Goal: Information Seeking & Learning: Learn about a topic

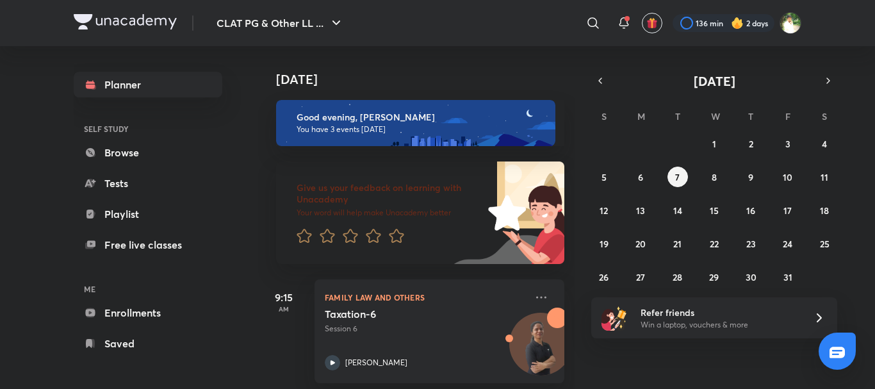
scroll to position [252, 0]
click at [716, 169] on button "8" at bounding box center [714, 177] width 21 height 21
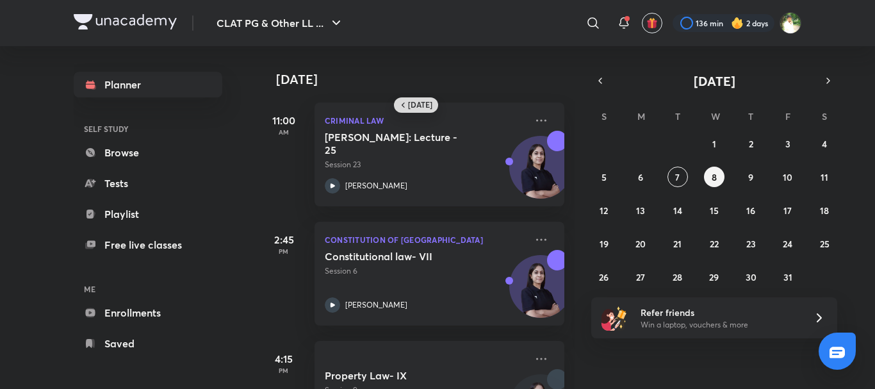
click at [420, 108] on h6 "[DATE]" at bounding box center [420, 105] width 24 height 10
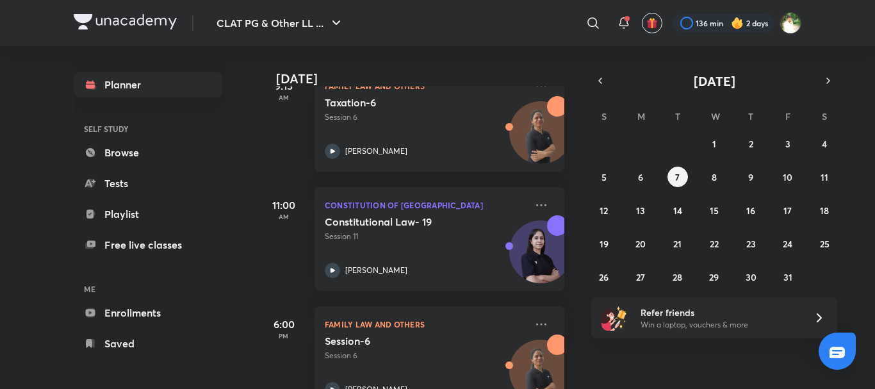
scroll to position [252, 0]
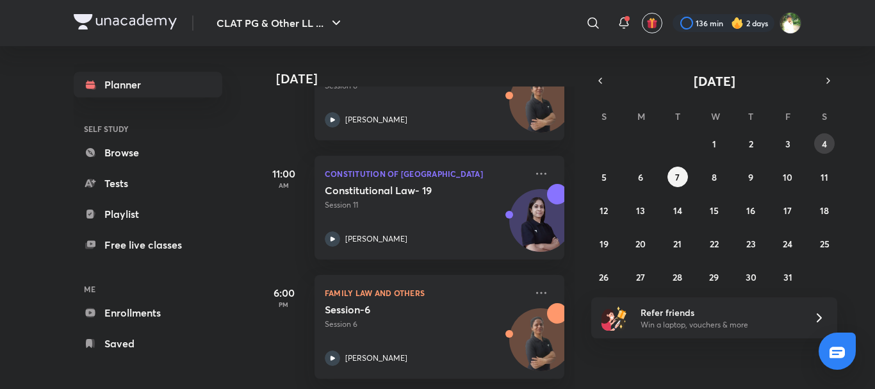
click at [819, 144] on button "4" at bounding box center [824, 143] width 21 height 21
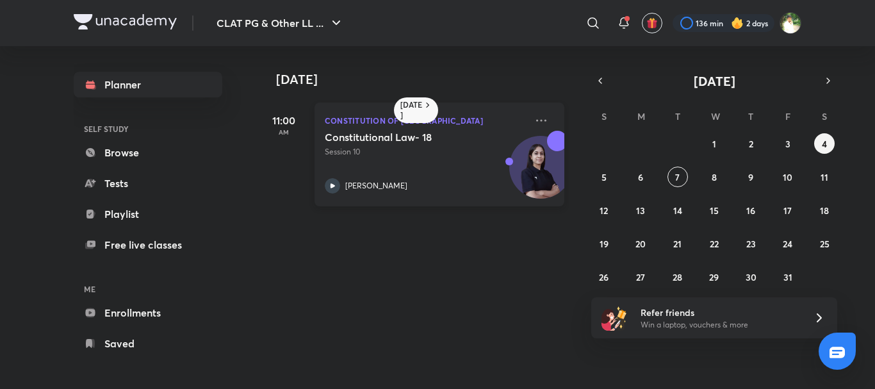
click at [407, 137] on h5 "Constitutional Law- 18" at bounding box center [405, 137] width 160 height 13
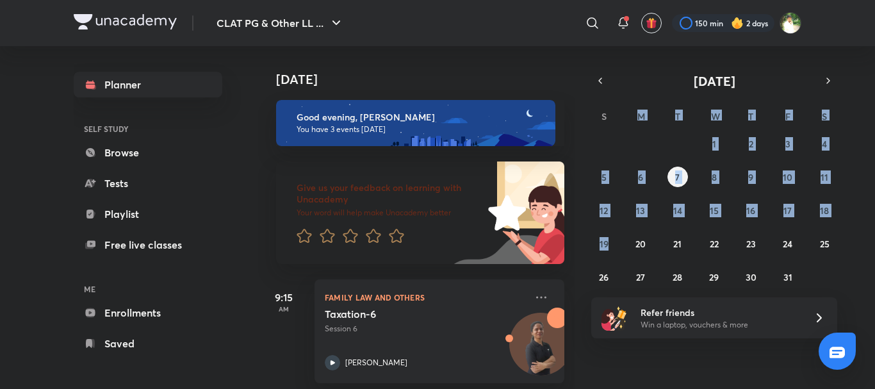
drag, startPoint x: 611, startPoint y: 108, endPoint x: 625, endPoint y: 229, distance: 121.9
click at [625, 229] on div "S M T W T F S 28 29 30 1 2 3 4 5 6 7 8 9 10 11 12 13 14 15 16 17 18 19 20 21 22…" at bounding box center [714, 196] width 246 height 182
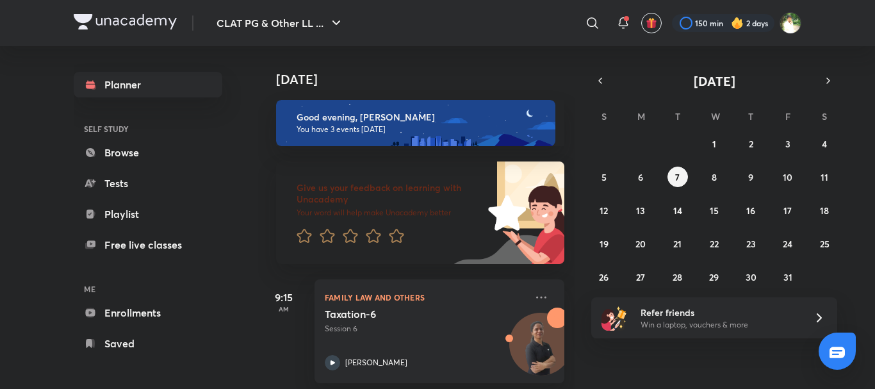
click at [766, 368] on div "Today Good evening, Harshal You have 3 events today Give us your feedback on le…" at bounding box center [565, 217] width 614 height 343
